Goal: Task Accomplishment & Management: Use online tool/utility

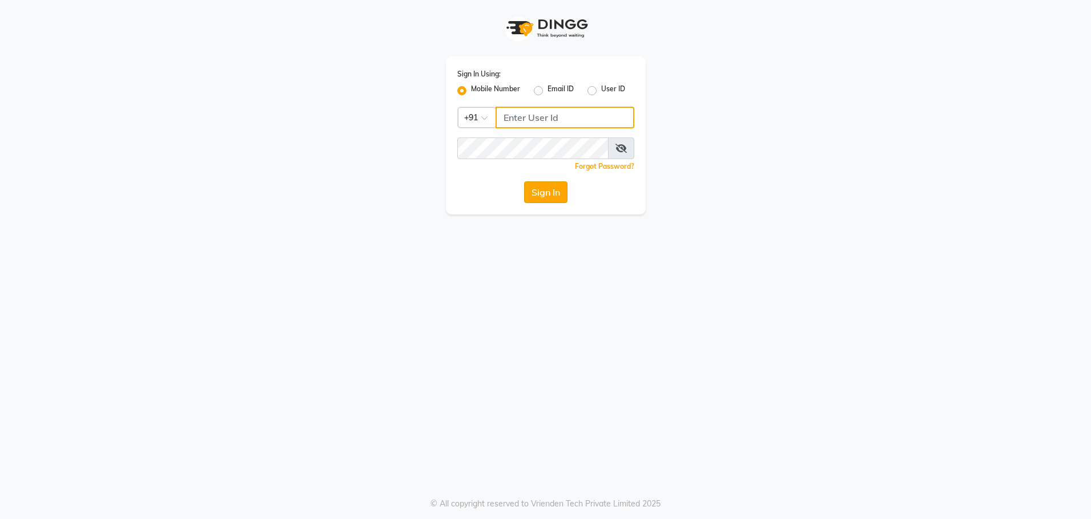
type input "8979810348"
click at [534, 189] on button "Sign In" at bounding box center [545, 192] width 43 height 22
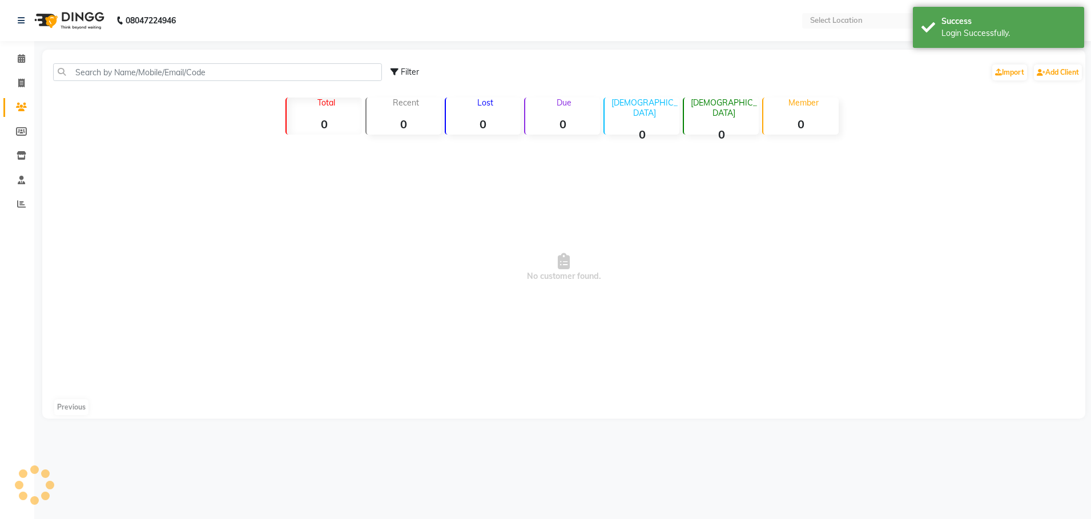
select select "en"
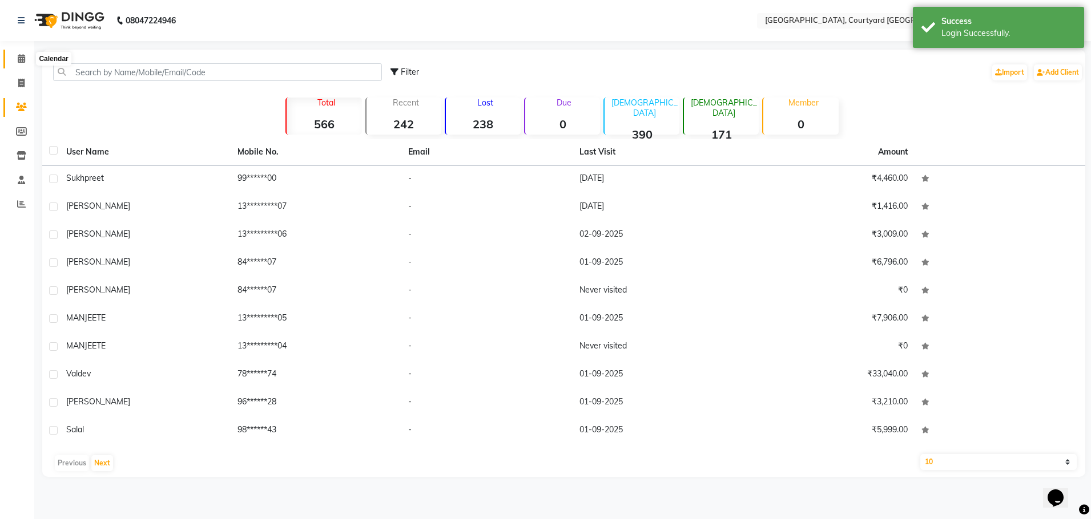
click at [19, 58] on icon at bounding box center [21, 58] width 7 height 9
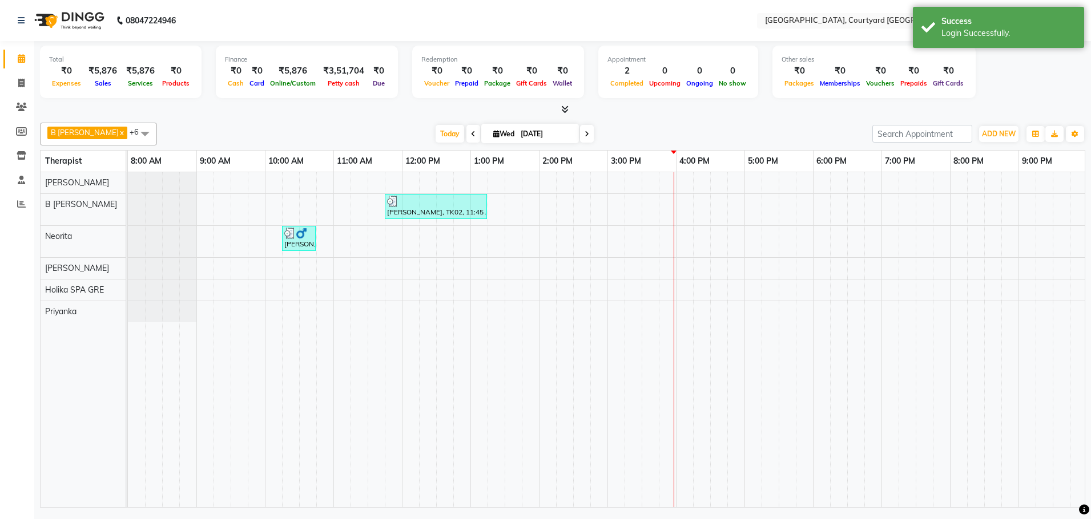
click at [675, 184] on div "[PERSON_NAME], TK02, 11:45 AM-01:15 PM, Balinese Massage Therapy 90 Min([DEMOGR…" at bounding box center [676, 339] width 1096 height 335
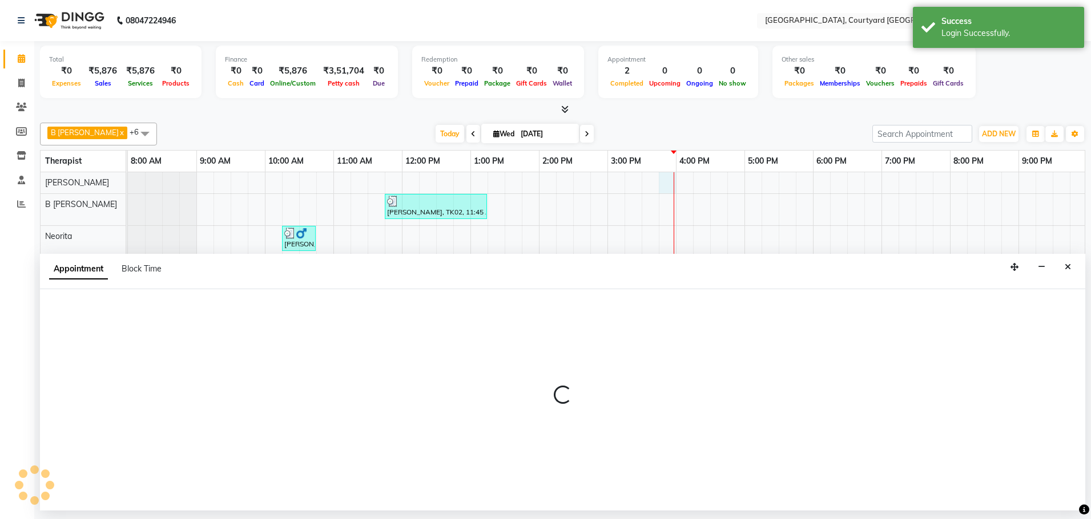
select select "70579"
select select "tentative"
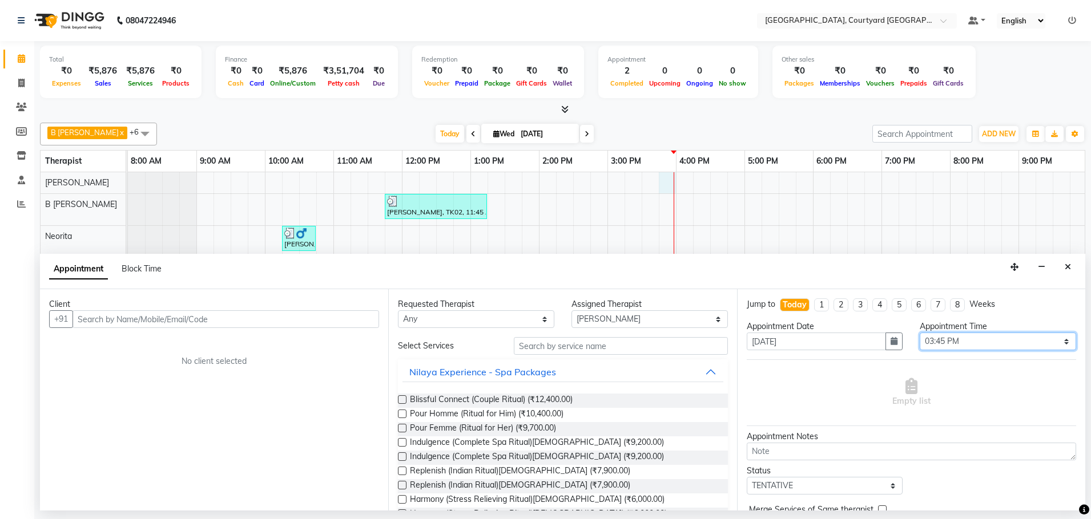
click at [1058, 340] on select "Select 09:00 AM 09:15 AM 09:30 AM 09:45 AM 10:00 AM 10:15 AM 10:30 AM 10:45 AM …" at bounding box center [997, 342] width 156 height 18
click at [1059, 340] on select "Select 09:00 AM 09:15 AM 09:30 AM 09:45 AM 10:00 AM 10:15 AM 10:30 AM 10:45 AM …" at bounding box center [997, 342] width 156 height 18
select select "960"
click at [919, 333] on select "Select 09:00 AM 09:15 AM 09:30 AM 09:45 AM 10:00 AM 10:15 AM 10:30 AM 10:45 AM …" at bounding box center [997, 342] width 156 height 18
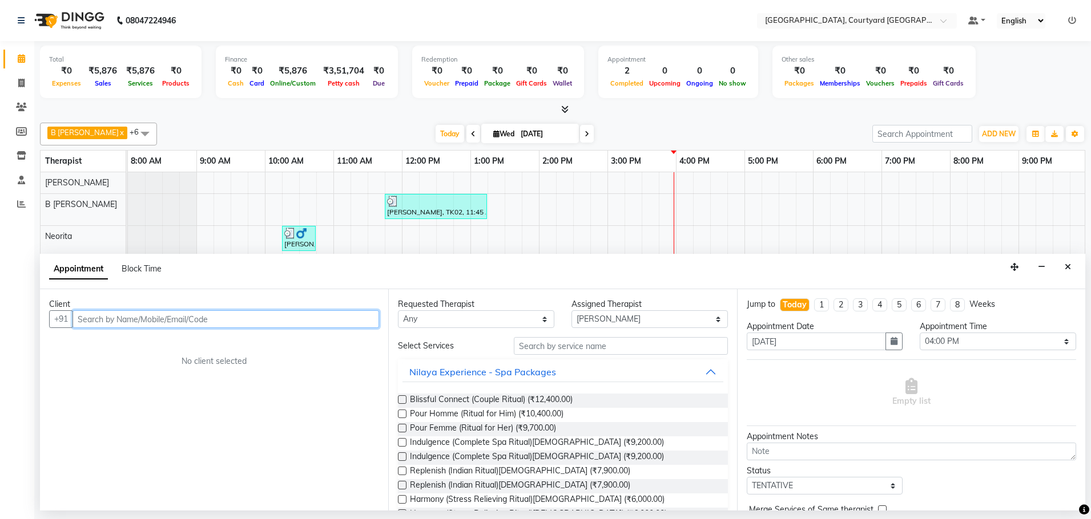
click at [156, 319] on input "text" at bounding box center [225, 319] width 306 height 18
type input "V"
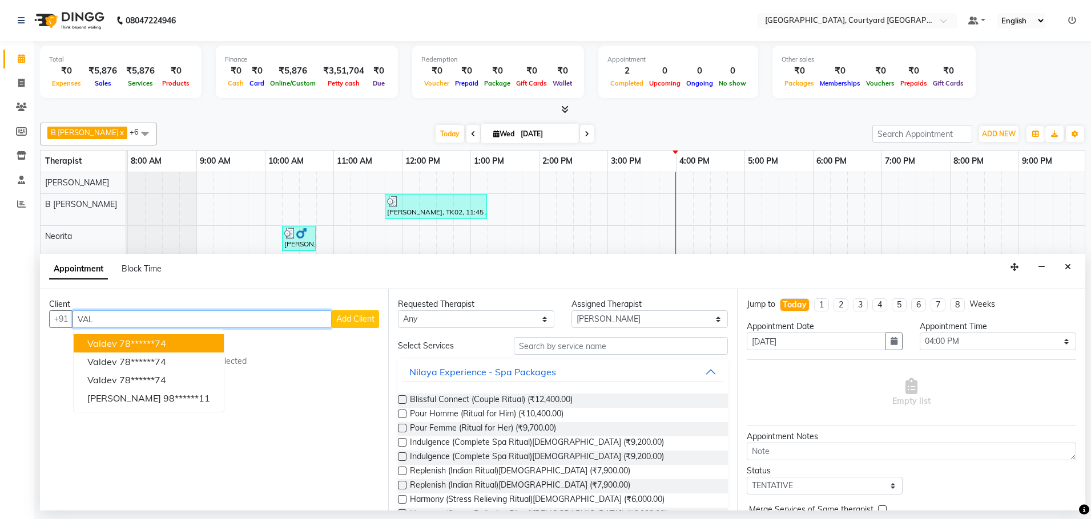
click at [126, 338] on ngb-highlight "78******74" at bounding box center [142, 343] width 47 height 11
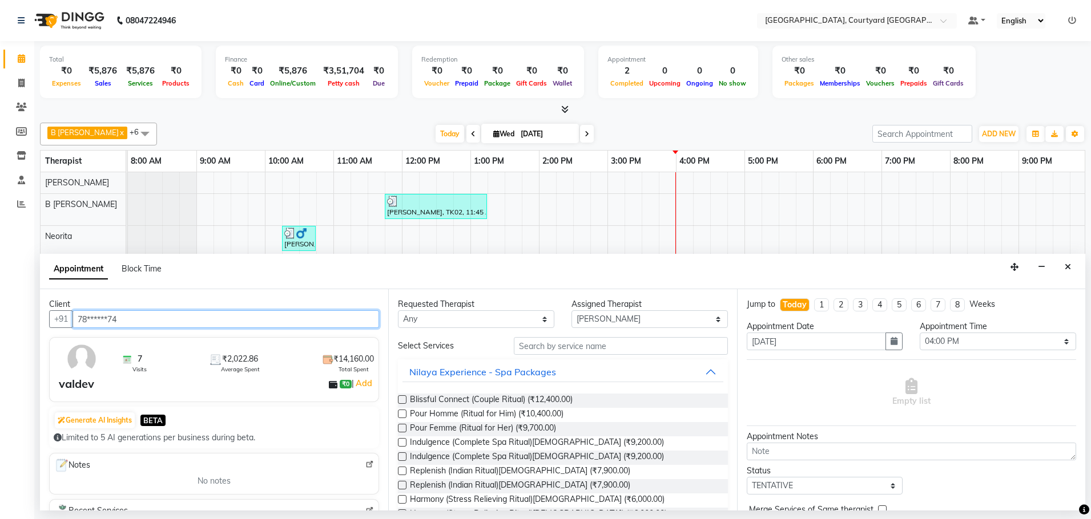
click at [135, 324] on input "78******74" at bounding box center [225, 319] width 306 height 18
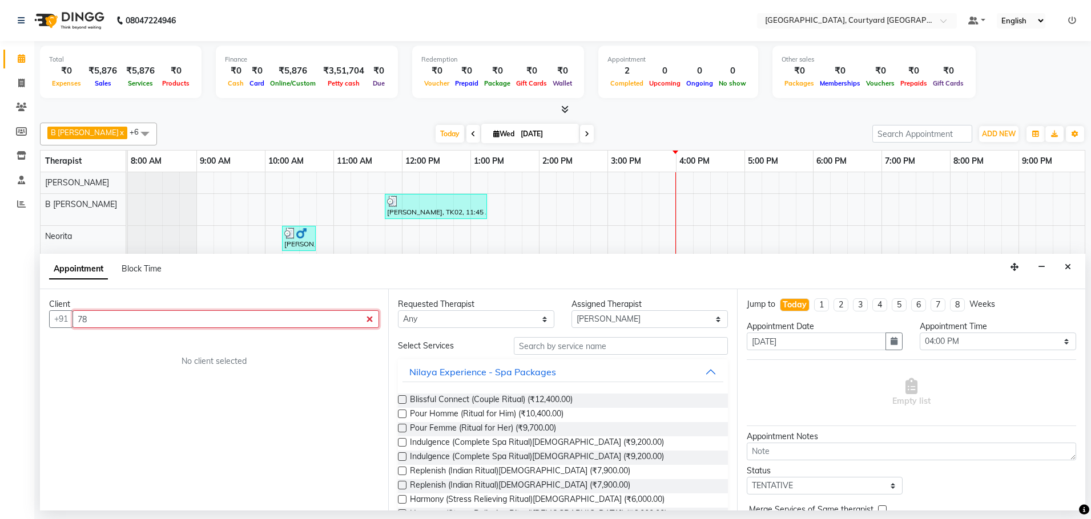
type input "7"
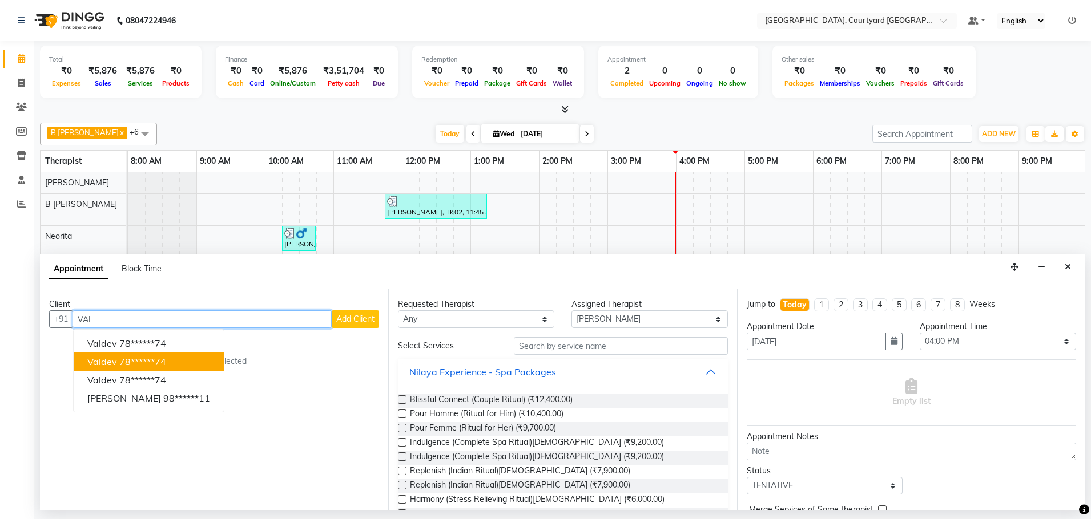
click at [160, 362] on ngb-highlight "78******74" at bounding box center [142, 361] width 47 height 11
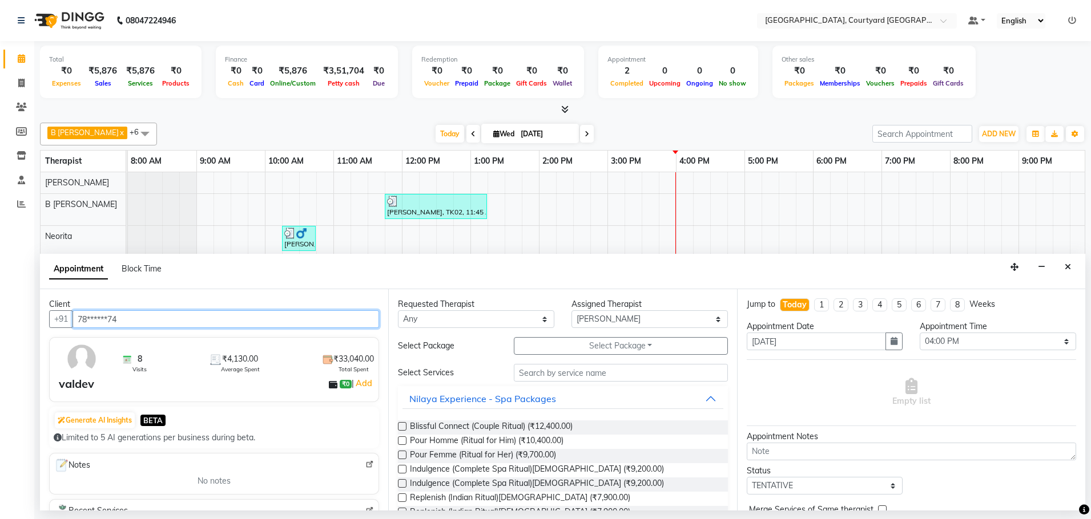
type input "78******74"
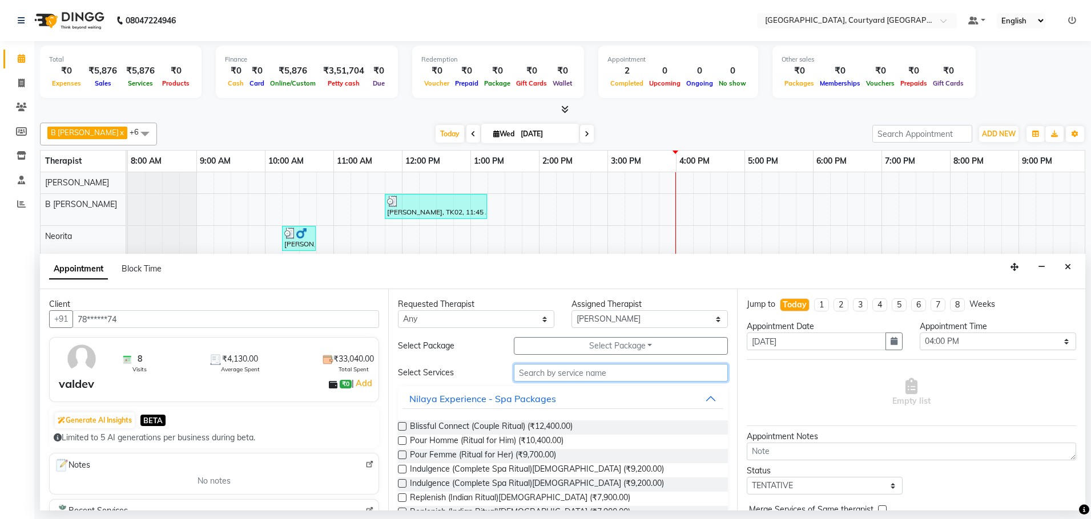
click at [612, 373] on input "text" at bounding box center [621, 373] width 214 height 18
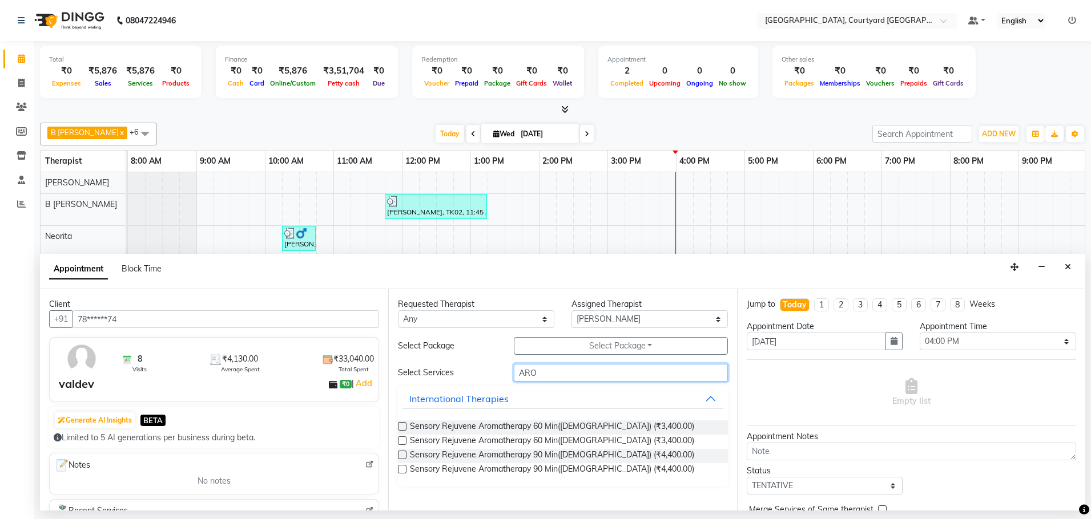
type input "ARO"
click at [403, 439] on label at bounding box center [402, 441] width 9 height 9
click at [403, 439] on input "checkbox" at bounding box center [401, 441] width 7 height 7
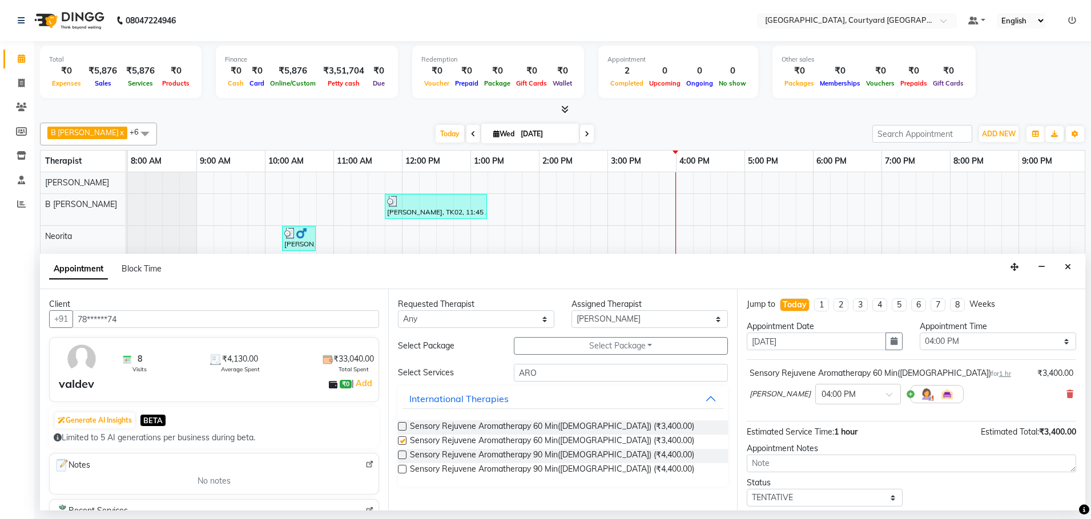
checkbox input "false"
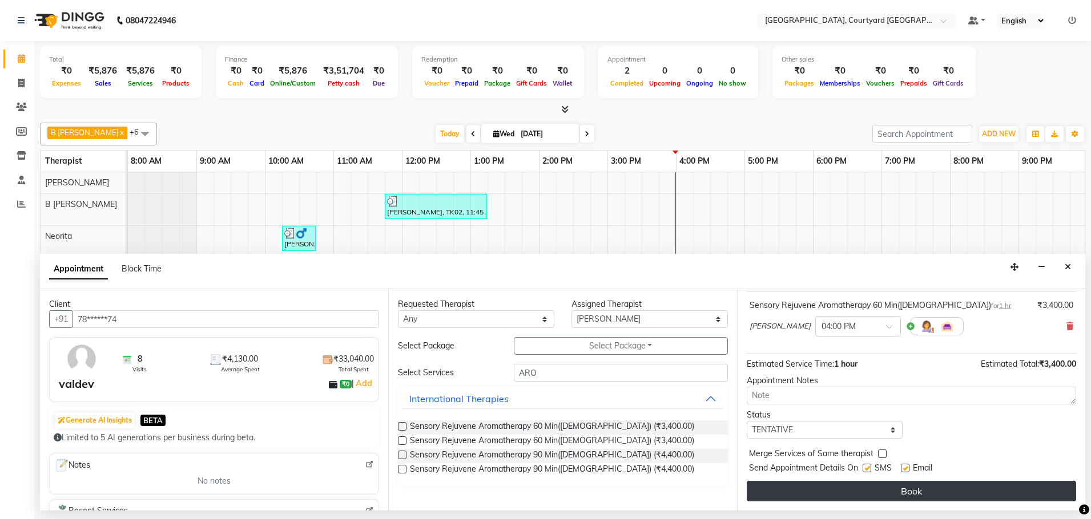
click at [825, 487] on button "Book" at bounding box center [910, 491] width 329 height 21
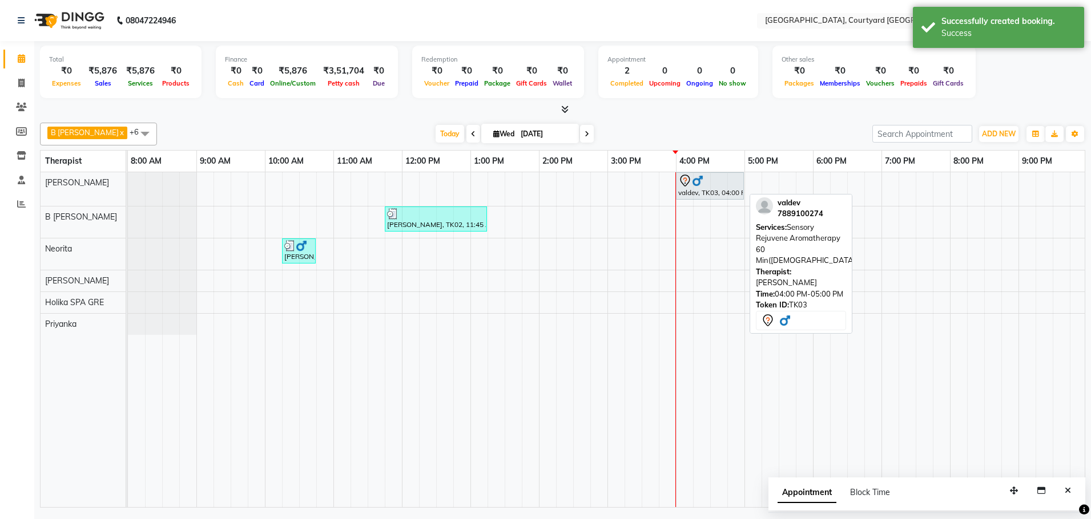
click at [708, 196] on div "valdev, TK03, 04:00 PM-05:00 PM, Sensory Rejuvene Aromatherapy 60 Min([DEMOGRAP…" at bounding box center [710, 186] width 66 height 24
select select "7"
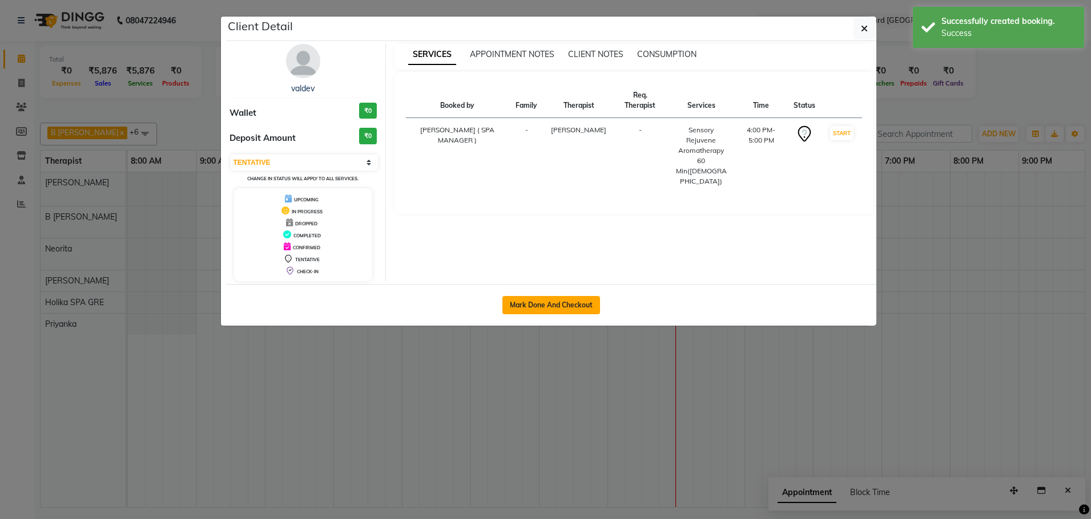
click at [575, 308] on button "Mark Done And Checkout" at bounding box center [551, 305] width 98 height 18
select select "service"
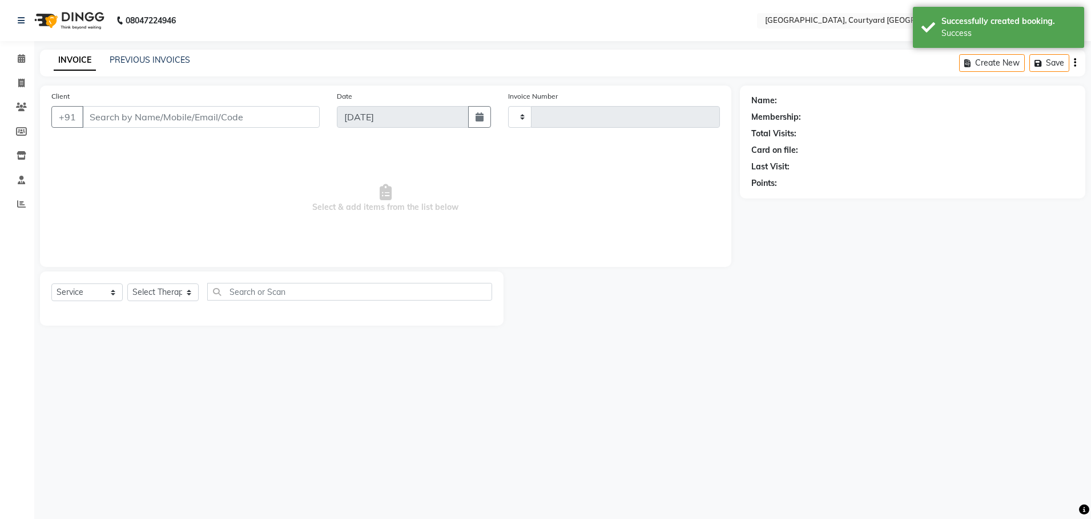
type input "0515"
select select "7754"
select select "membership"
type input "78******74"
select select "70579"
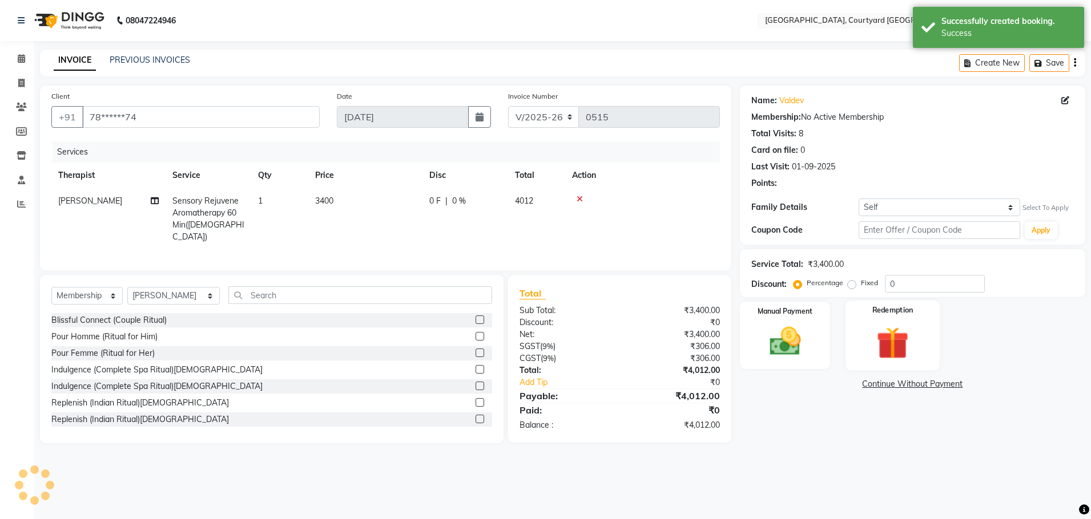
click at [894, 334] on div "Redemption" at bounding box center [892, 336] width 94 height 70
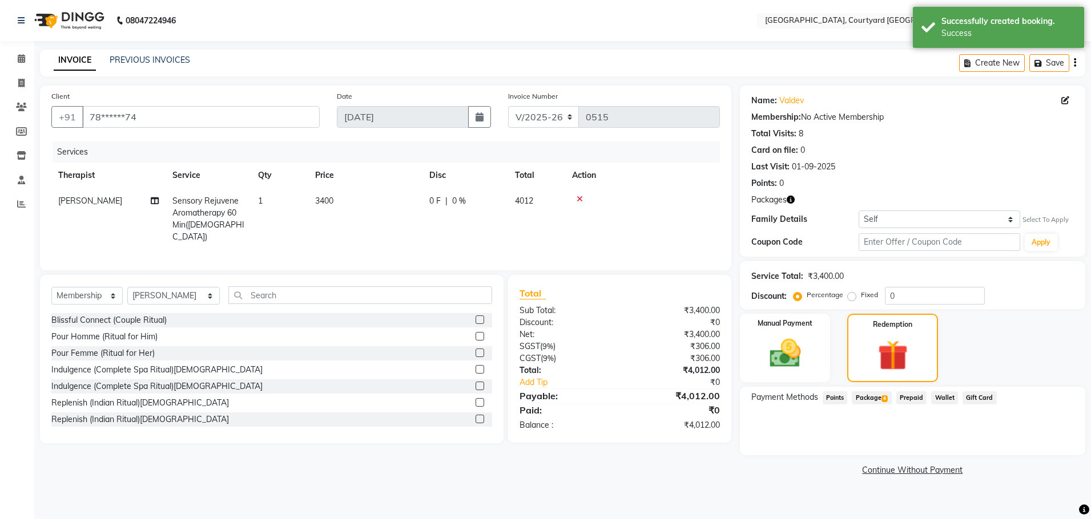
click at [874, 401] on span "Package 4" at bounding box center [871, 398] width 39 height 13
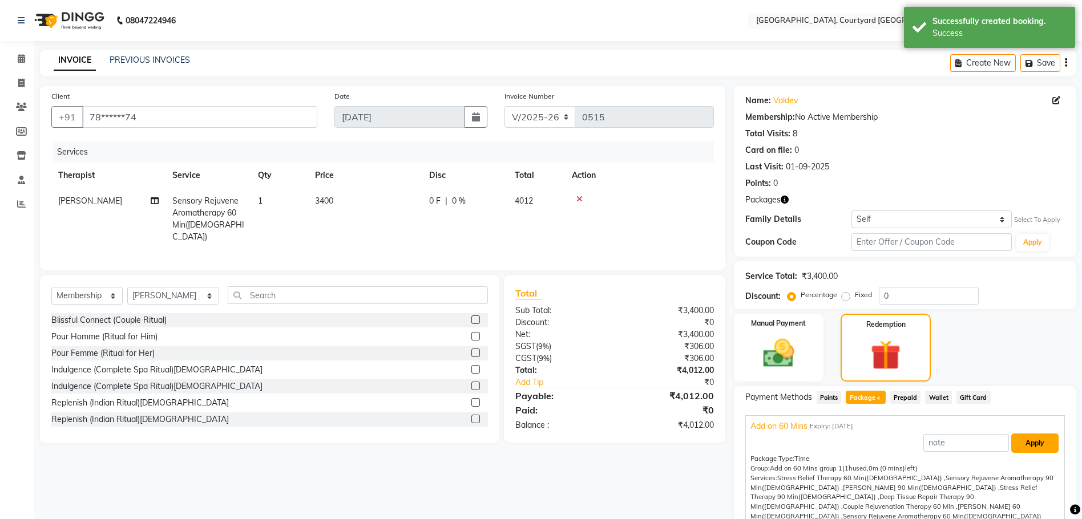
click at [1023, 448] on button "Apply" at bounding box center [1034, 443] width 47 height 19
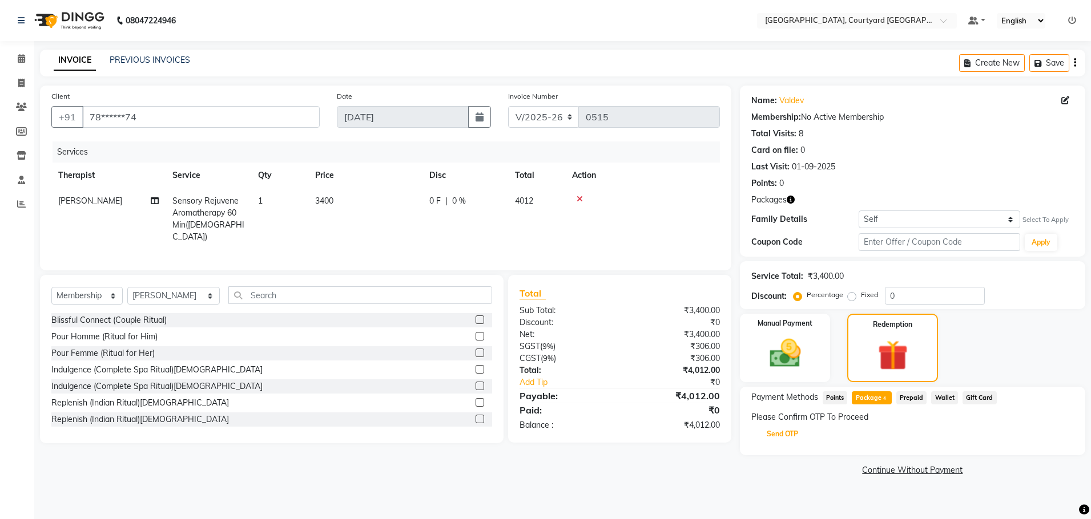
click at [778, 434] on button "Send OTP" at bounding box center [782, 434] width 60 height 19
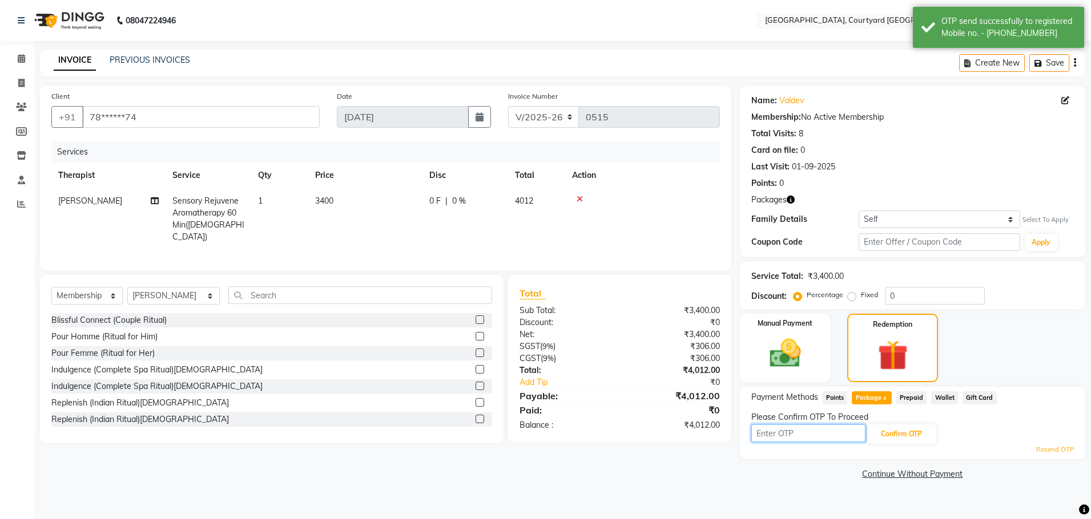
click at [797, 431] on input "text" at bounding box center [808, 434] width 114 height 18
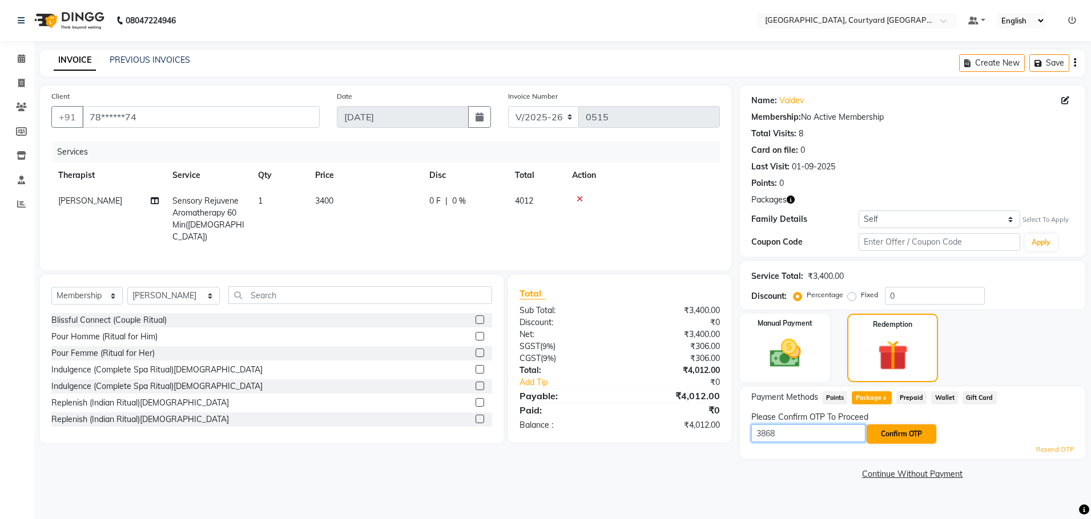
type input "3868"
click at [909, 437] on button "Confirm OTP" at bounding box center [901, 434] width 70 height 19
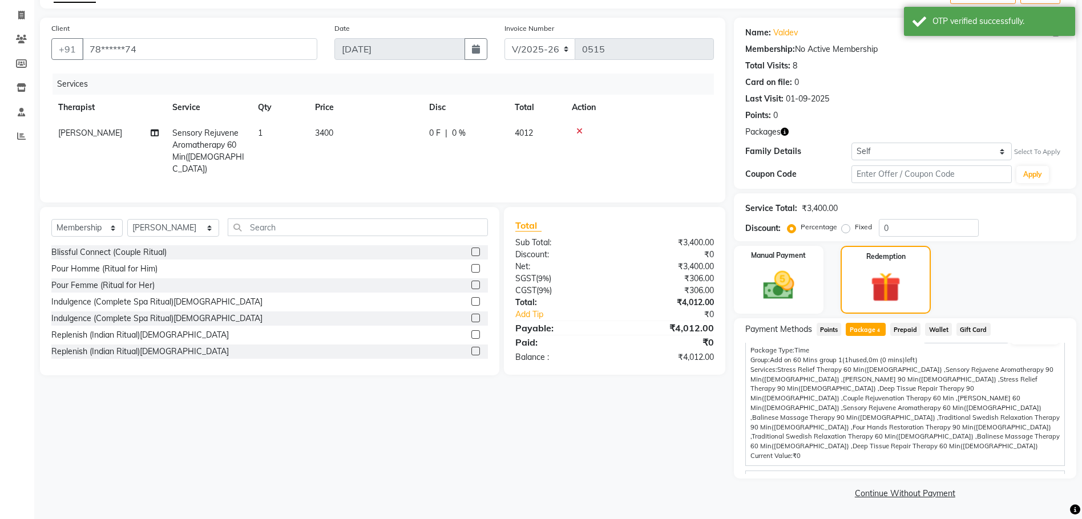
scroll to position [94, 0]
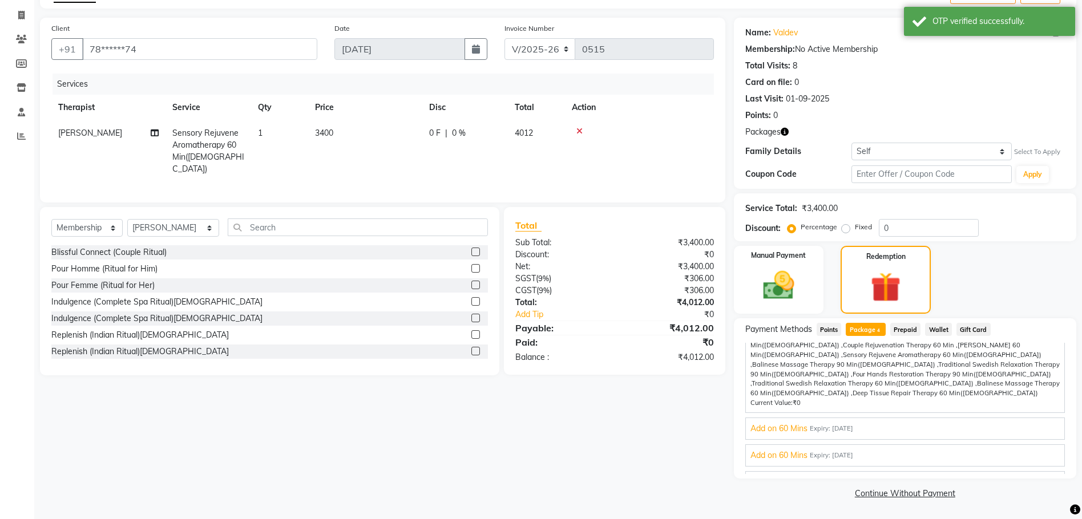
click at [849, 477] on span "Gold With Upgrades & Complimentary" at bounding box center [820, 483] width 140 height 12
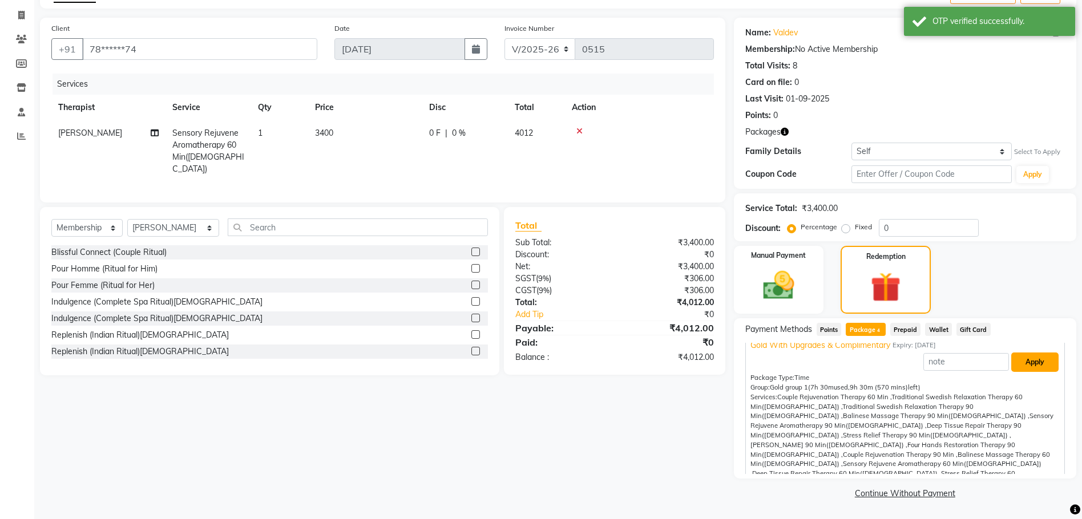
click at [1026, 365] on button "Apply" at bounding box center [1034, 362] width 47 height 19
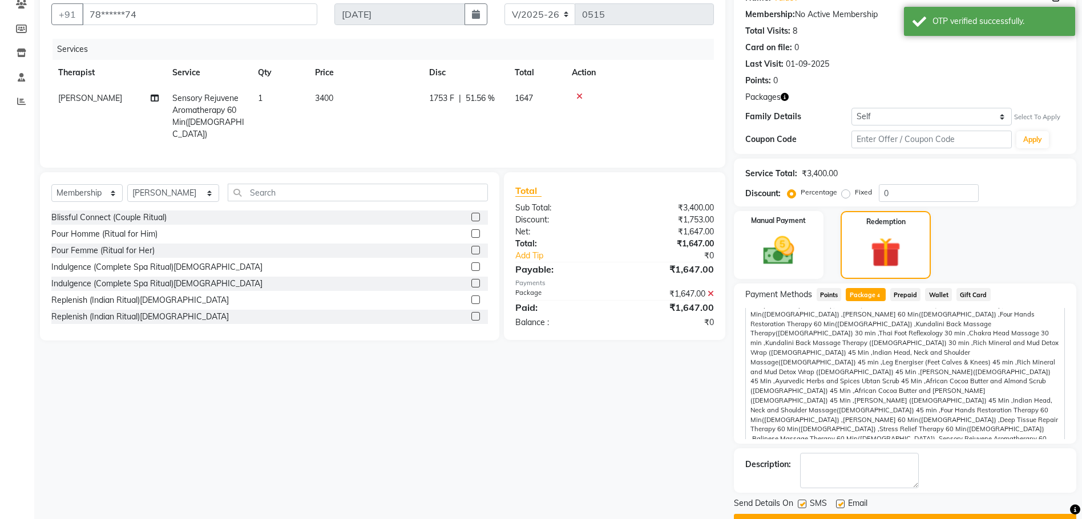
scroll to position [132, 0]
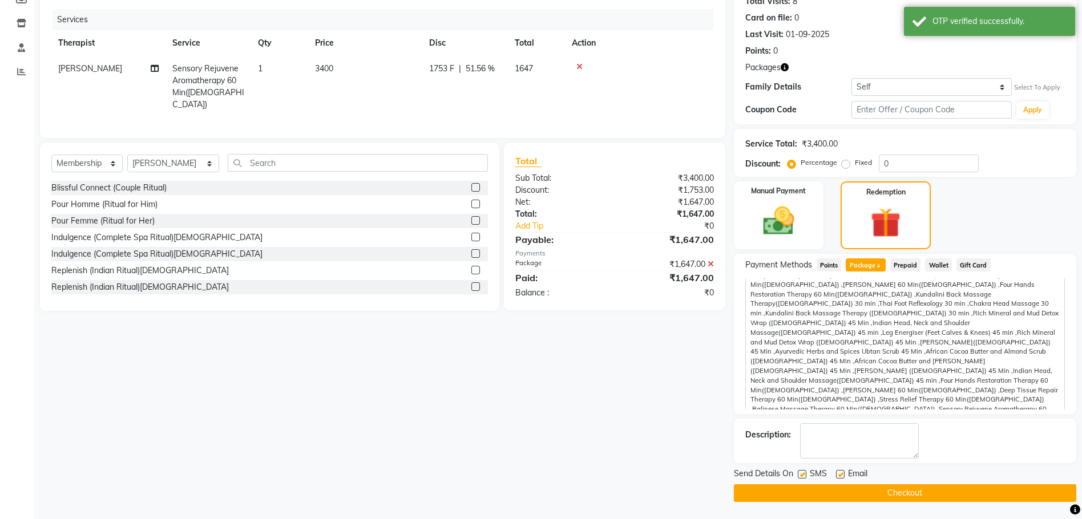
click at [801, 475] on label at bounding box center [802, 474] width 9 height 9
click at [801, 475] on input "checkbox" at bounding box center [801, 474] width 7 height 7
checkbox input "false"
click at [834, 475] on div "SMS" at bounding box center [817, 475] width 38 height 14
click at [839, 477] on label at bounding box center [840, 474] width 9 height 9
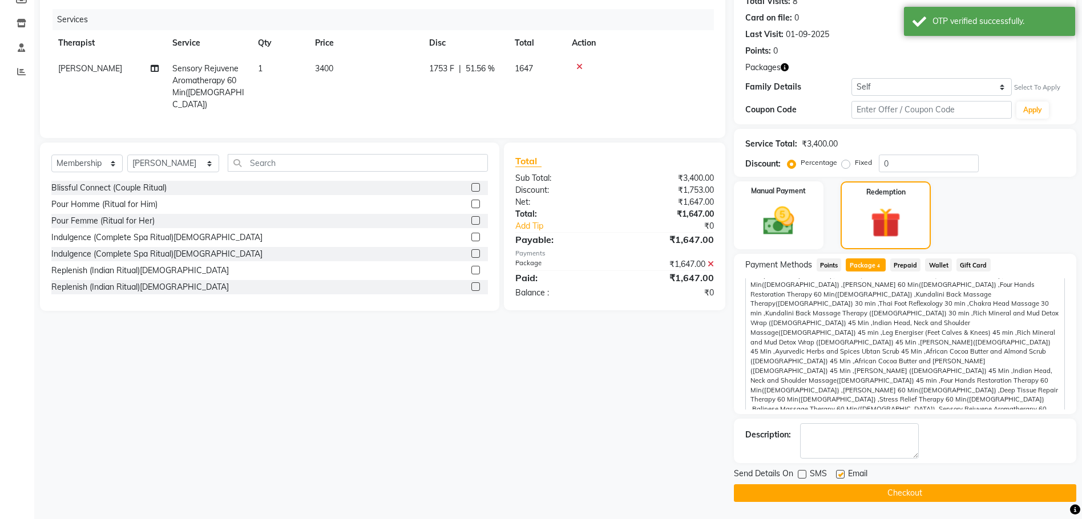
click at [839, 477] on input "checkbox" at bounding box center [839, 474] width 7 height 7
checkbox input "false"
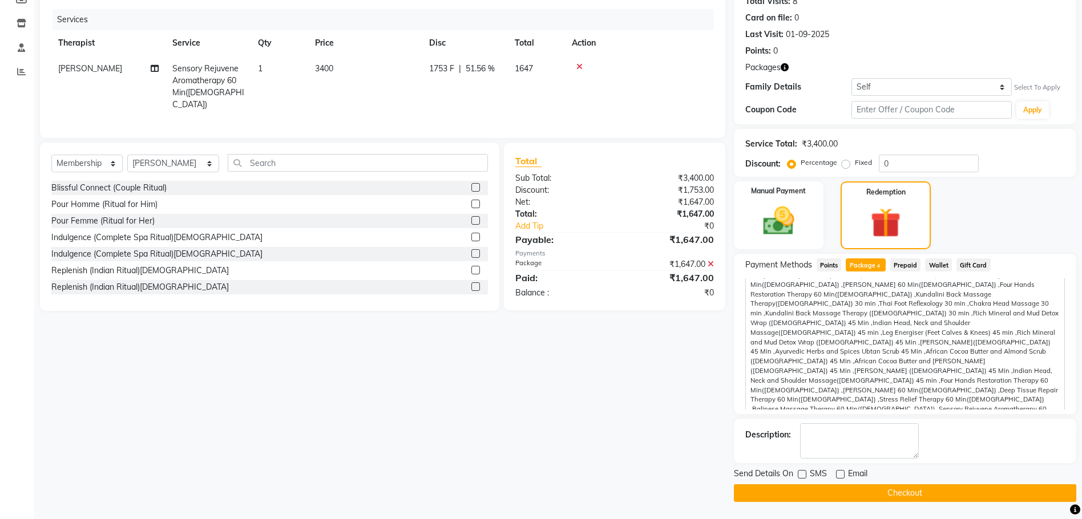
click at [867, 501] on button "Checkout" at bounding box center [905, 494] width 342 height 18
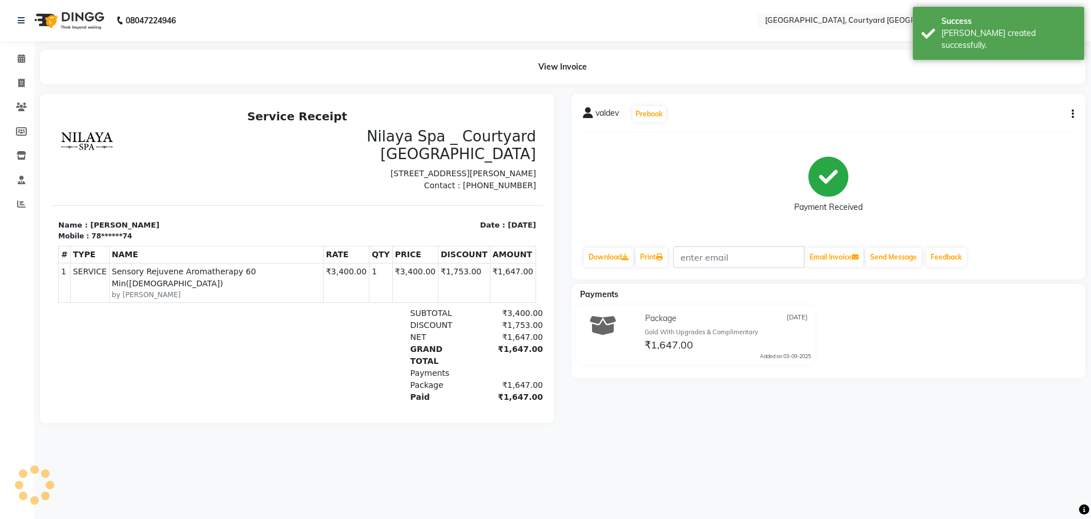
select select "service"
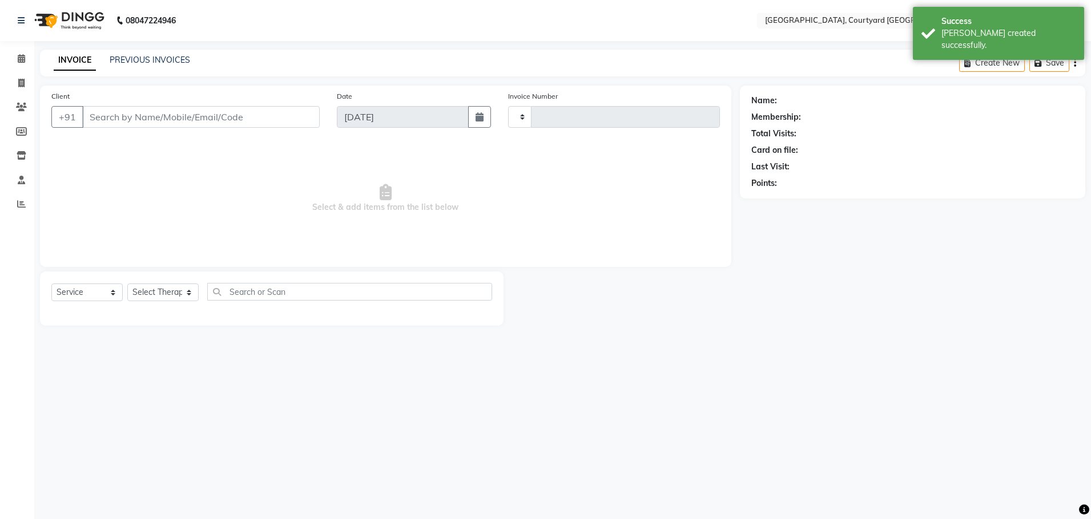
type input "0516"
select select "7754"
select select "membership"
